Goal: Task Accomplishment & Management: Use online tool/utility

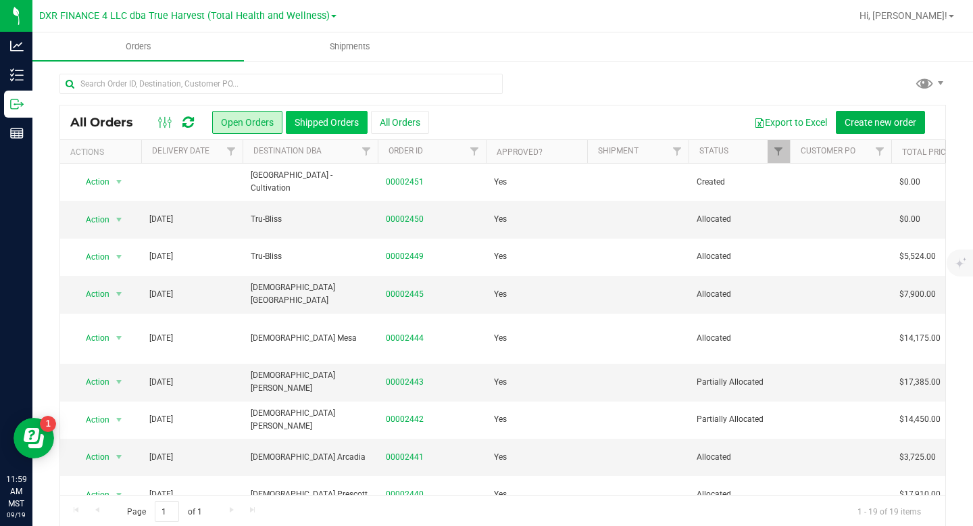
click at [343, 122] on button "Shipped Orders" at bounding box center [327, 122] width 82 height 23
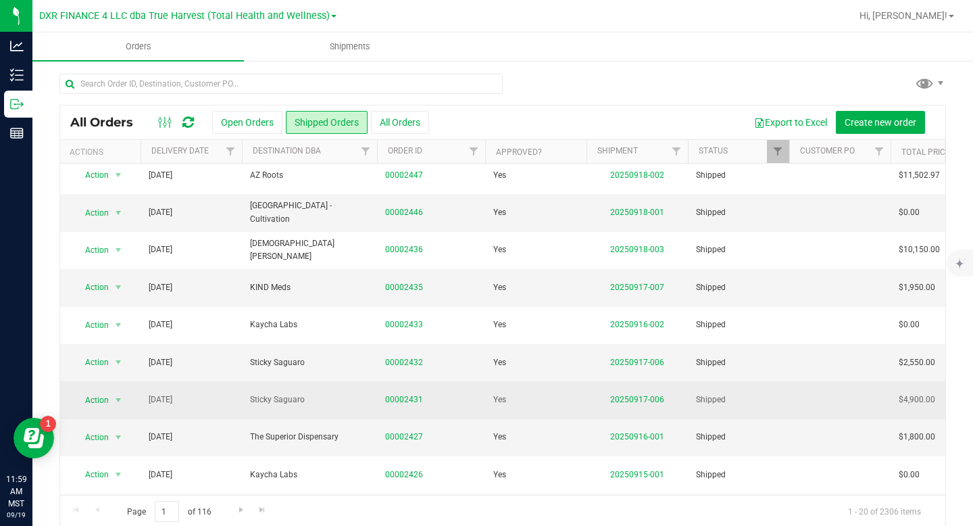
scroll to position [0, 1]
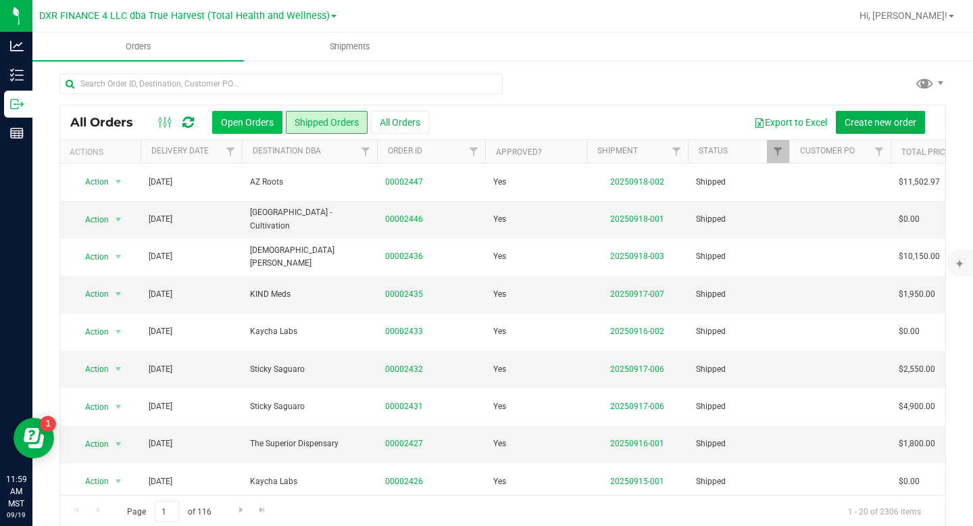
click at [237, 126] on button "Open Orders" at bounding box center [247, 122] width 70 height 23
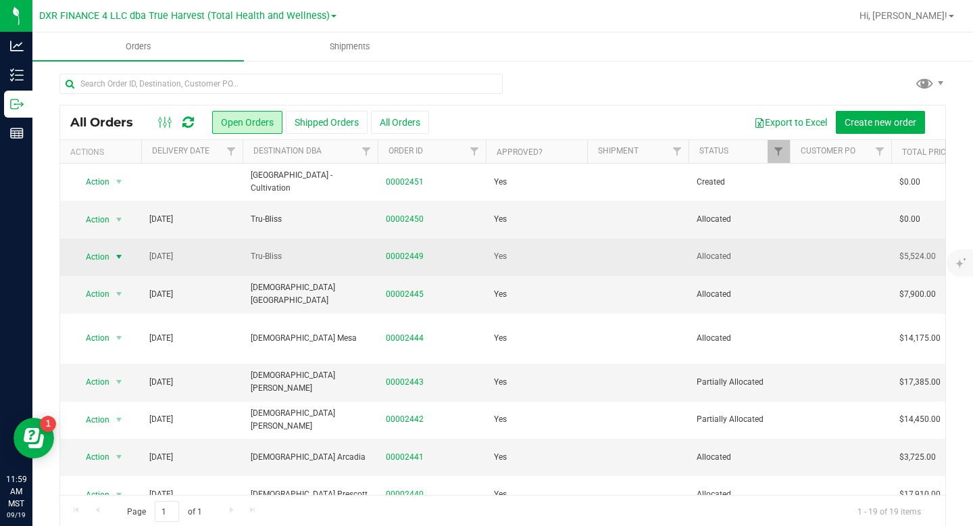
click at [120, 258] on span "select" at bounding box center [119, 256] width 11 height 11
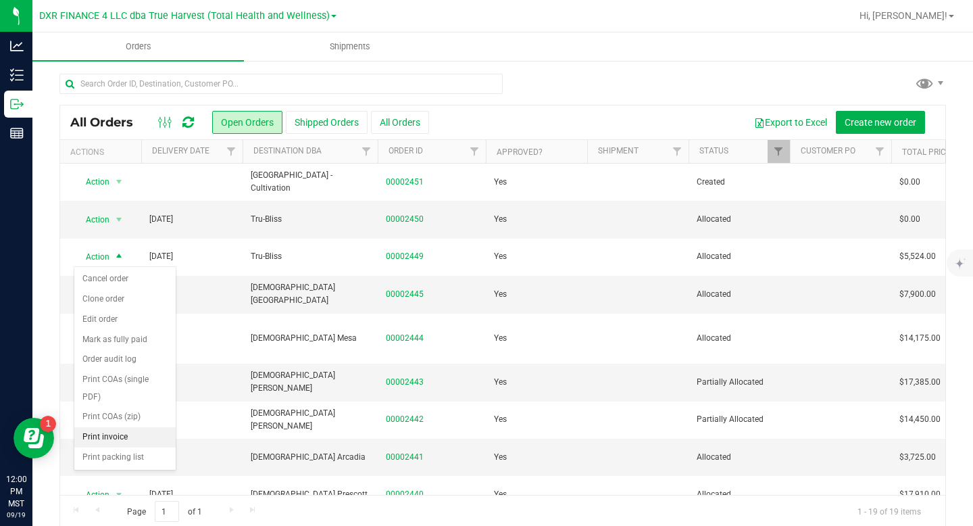
click at [101, 437] on li "Print invoice" at bounding box center [124, 437] width 101 height 20
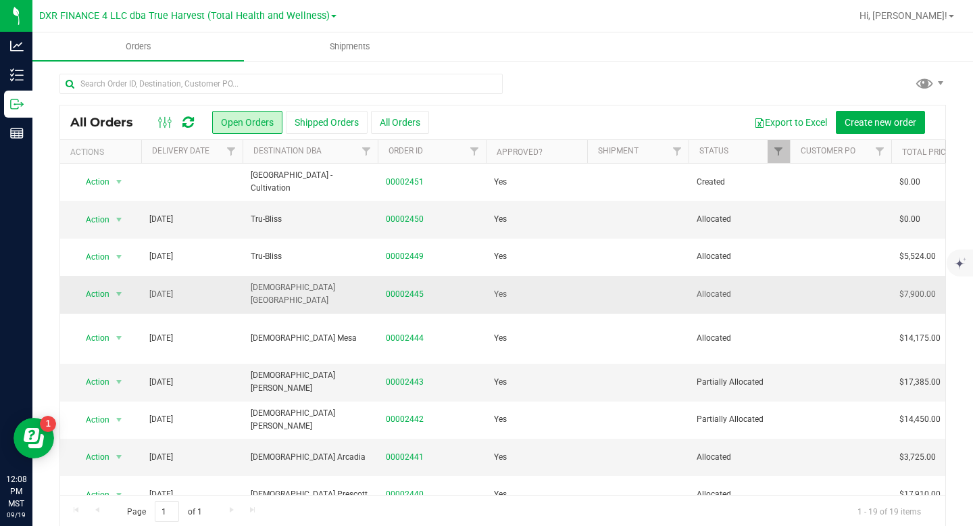
scroll to position [36, 0]
